Goal: Find specific page/section: Find specific page/section

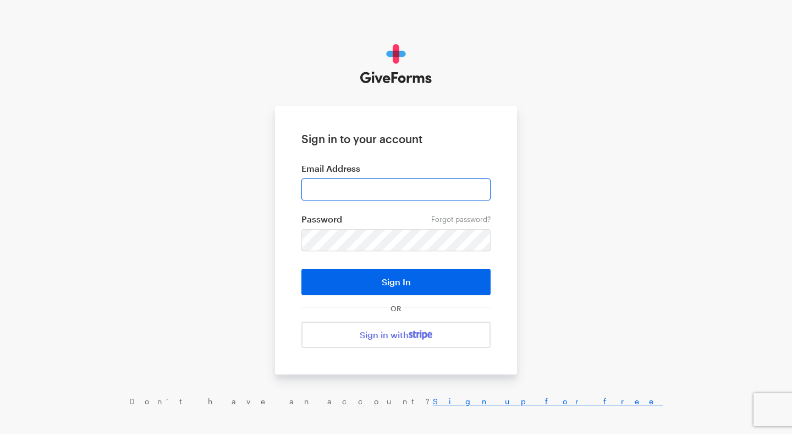
type input "[PERSON_NAME][EMAIL_ADDRESS][DOMAIN_NAME]"
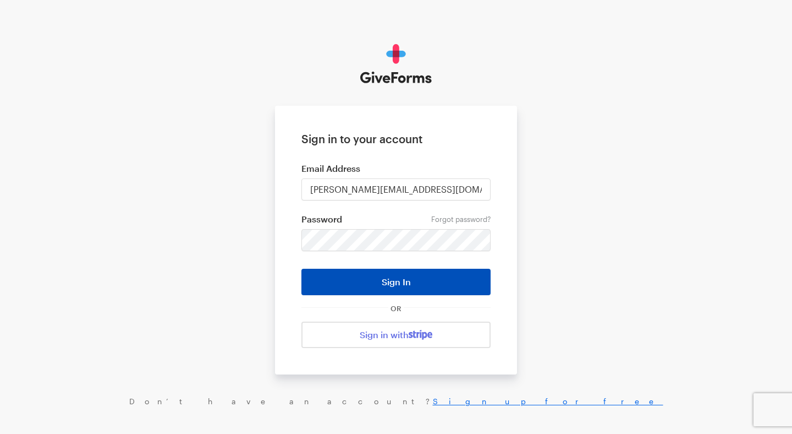
click at [377, 279] on button "Sign In" at bounding box center [395, 281] width 189 height 26
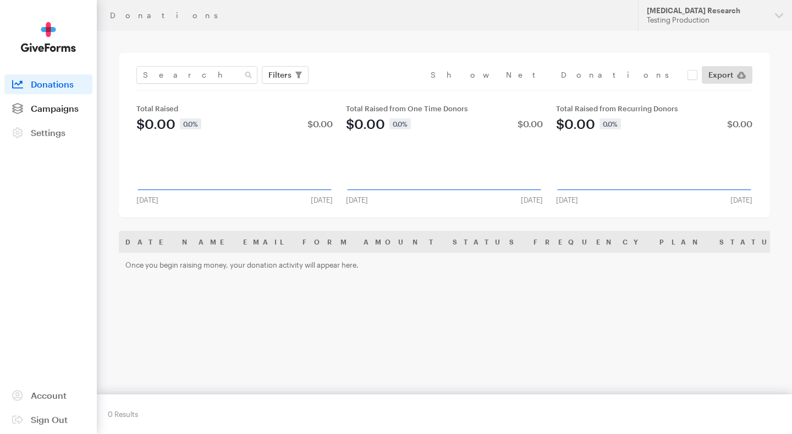
click at [38, 117] on link "Campaigns" at bounding box center [48, 108] width 88 height 20
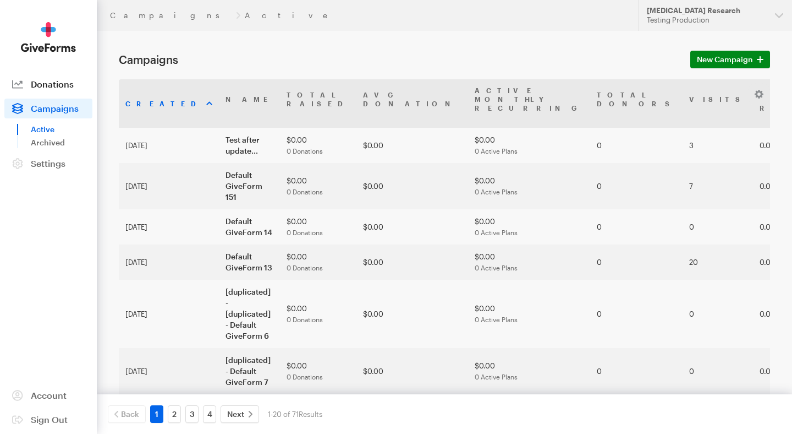
click at [66, 89] on link "Donations" at bounding box center [48, 84] width 88 height 20
